Goal: Find specific page/section

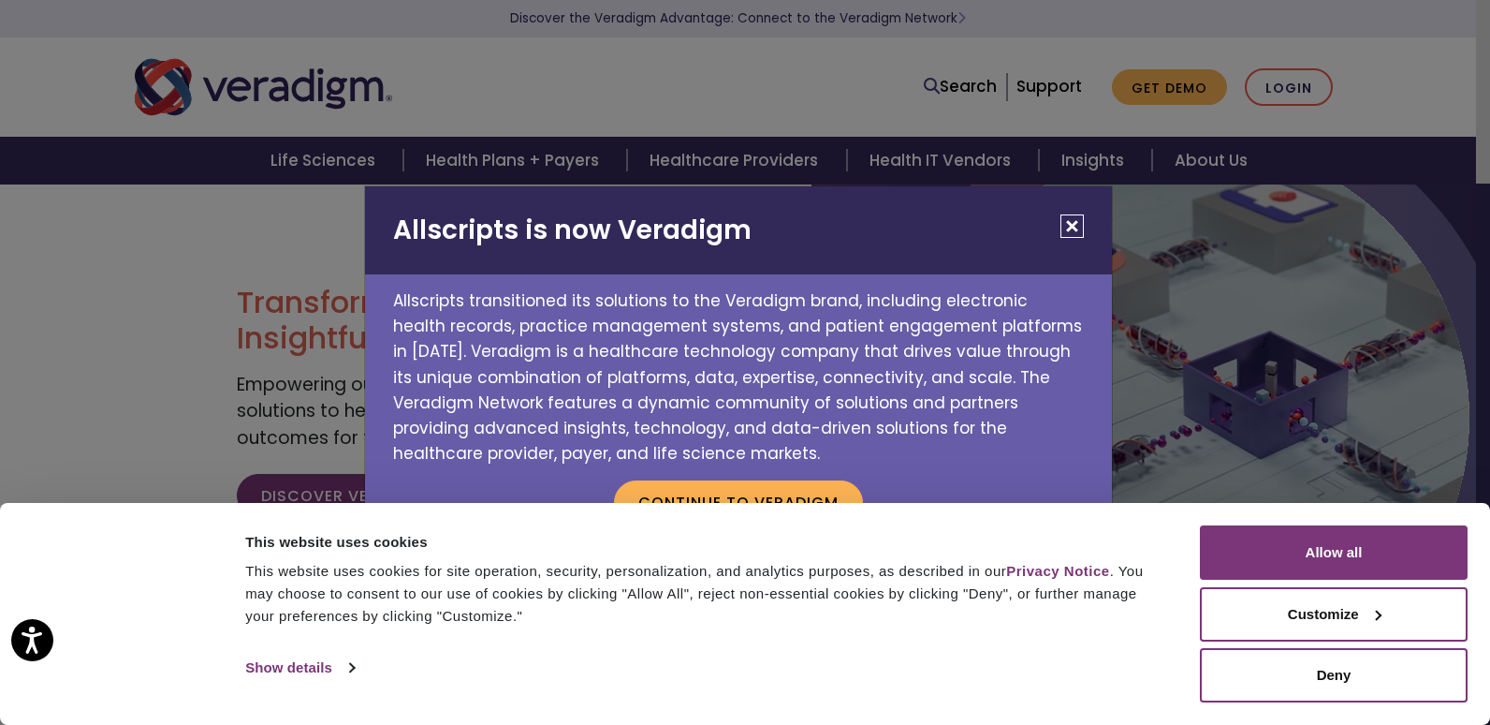
click at [1073, 225] on button "Close" at bounding box center [1072, 225] width 23 height 23
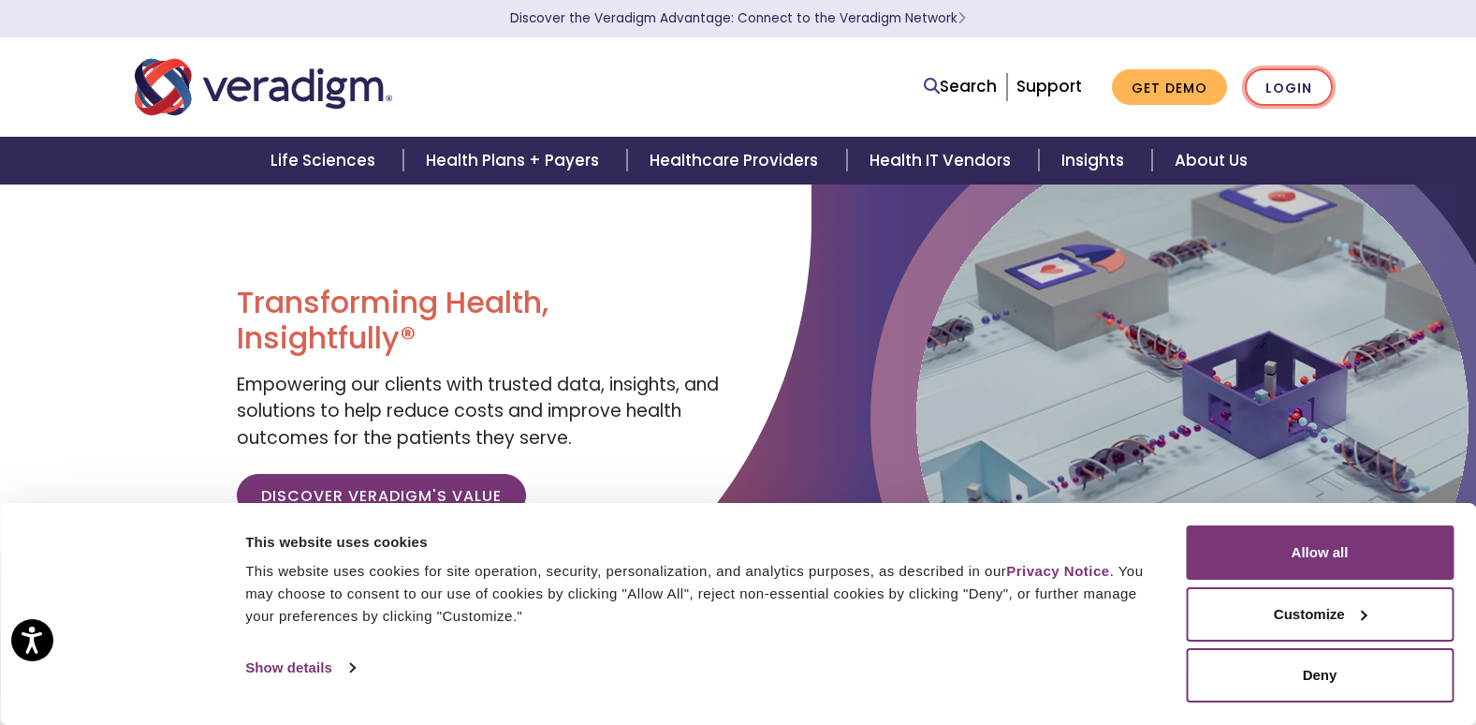
click at [1282, 83] on link "Login" at bounding box center [1289, 87] width 88 height 38
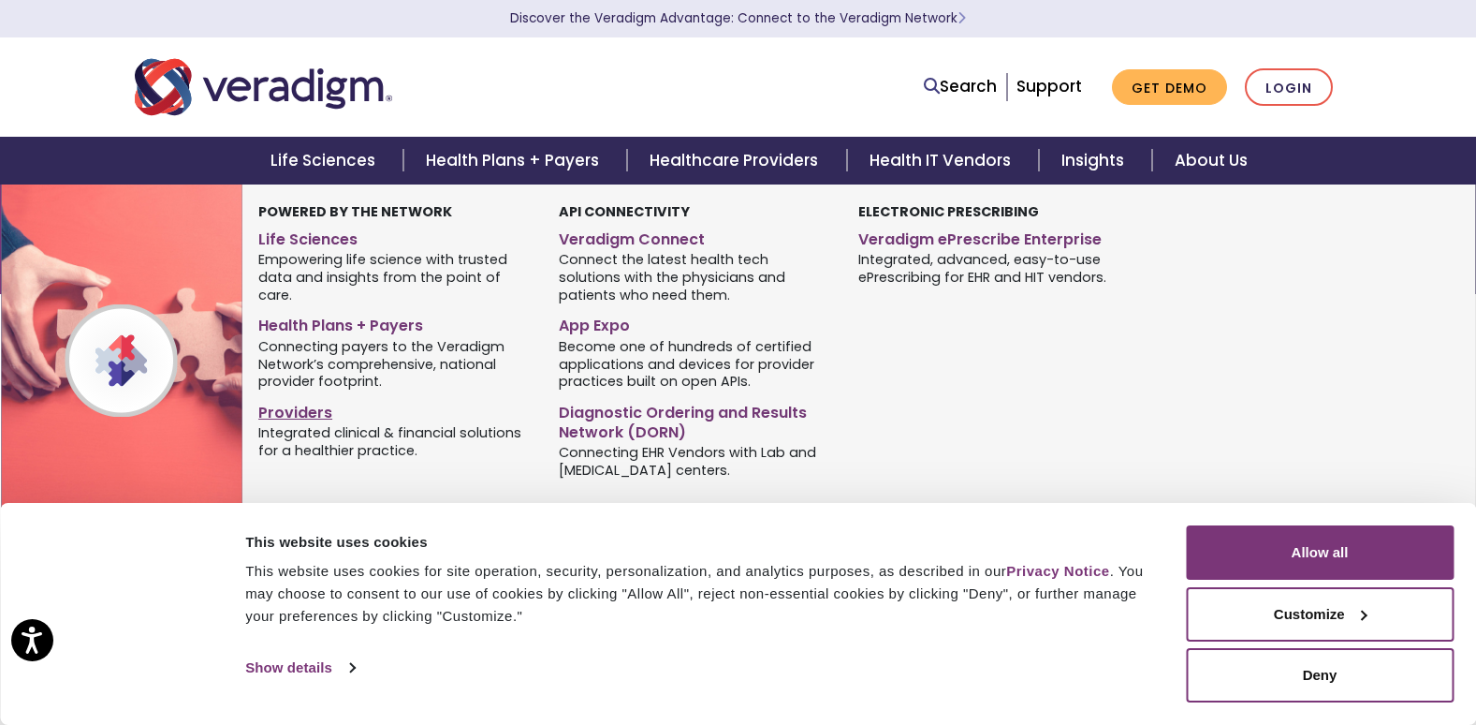
click at [290, 396] on link "Providers" at bounding box center [394, 409] width 272 height 27
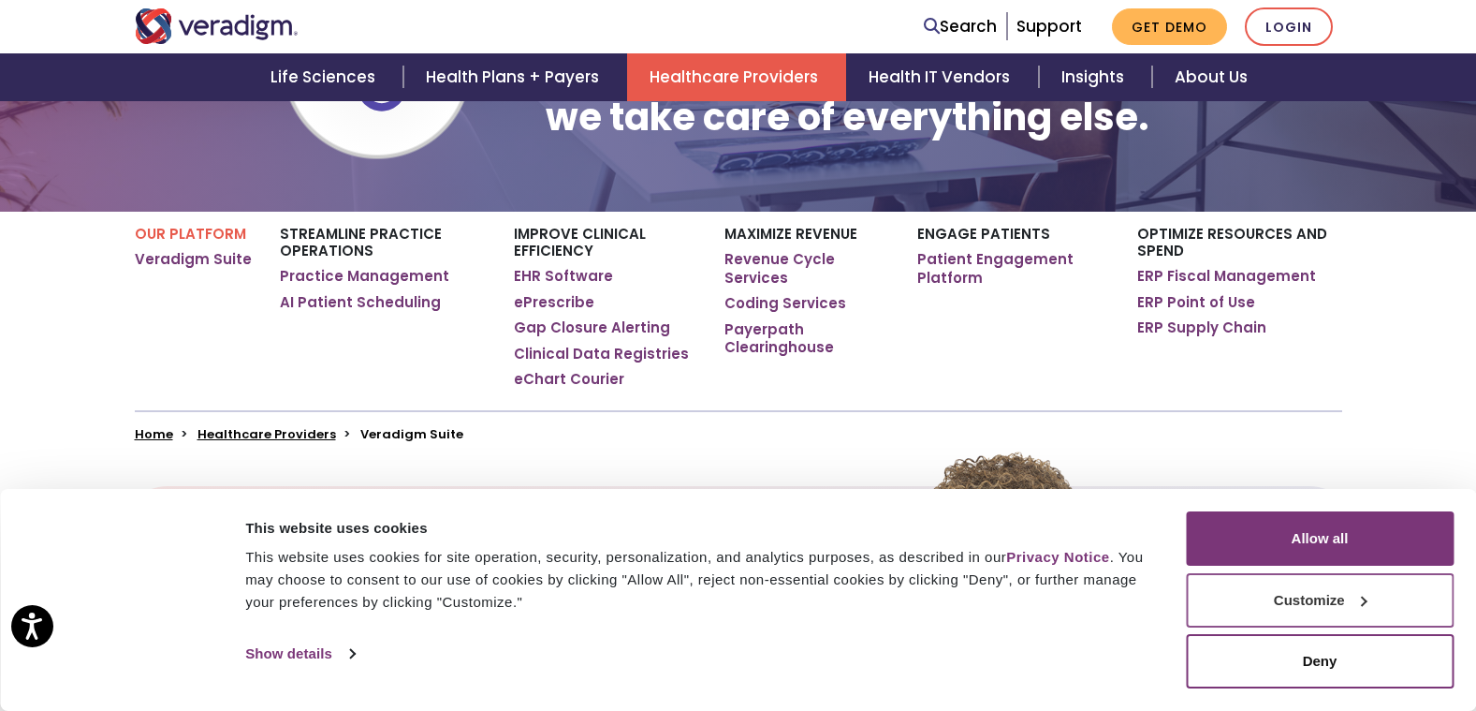
scroll to position [374, 0]
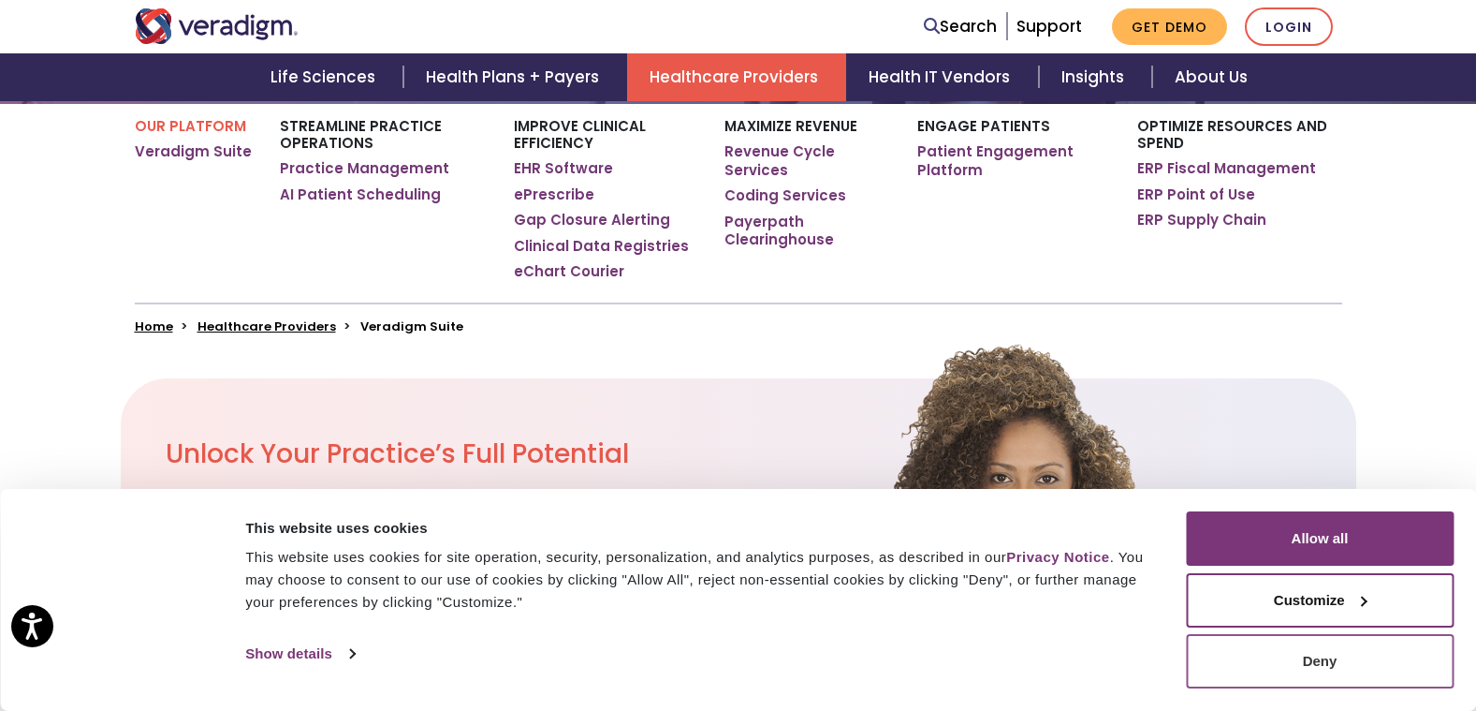
click at [1263, 650] on button "Deny" at bounding box center [1320, 661] width 268 height 54
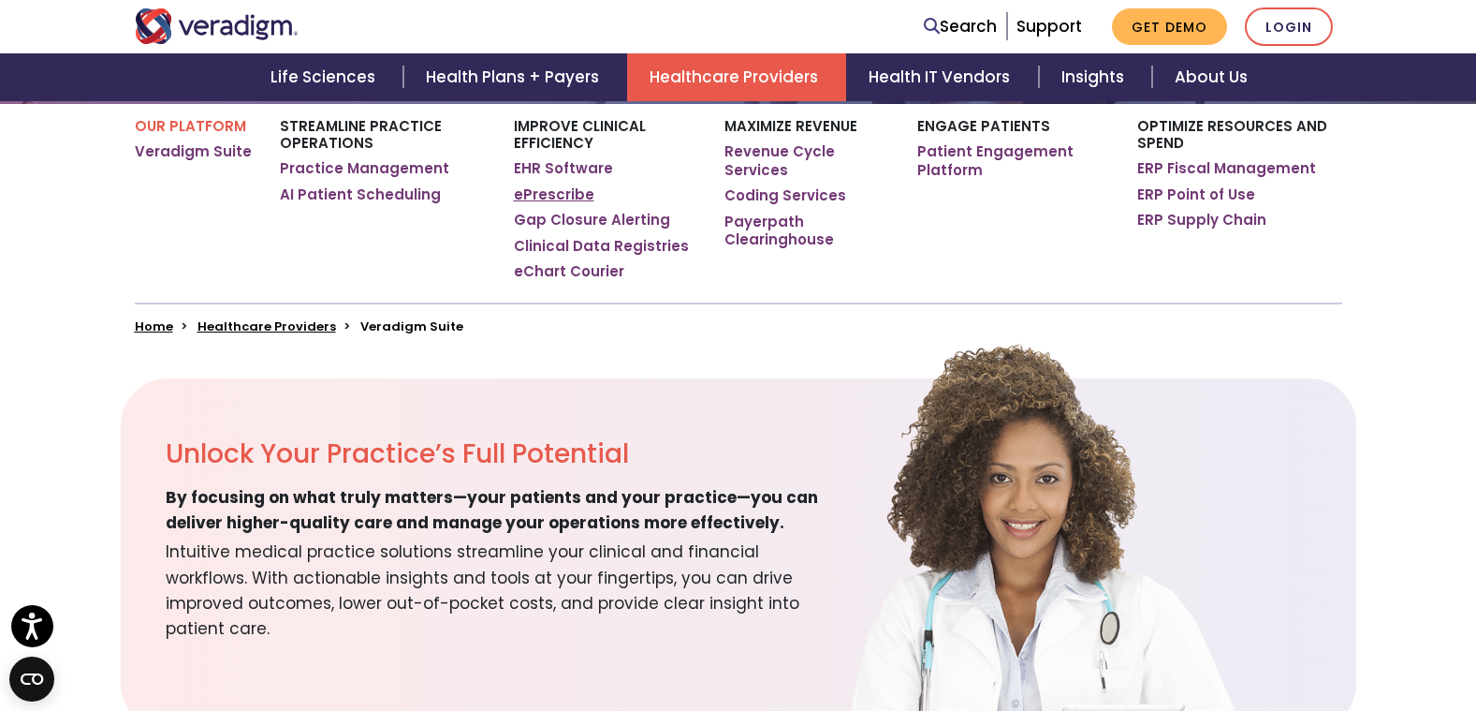
click at [565, 195] on link "ePrescribe" at bounding box center [554, 194] width 81 height 19
